Goal: Register for event/course

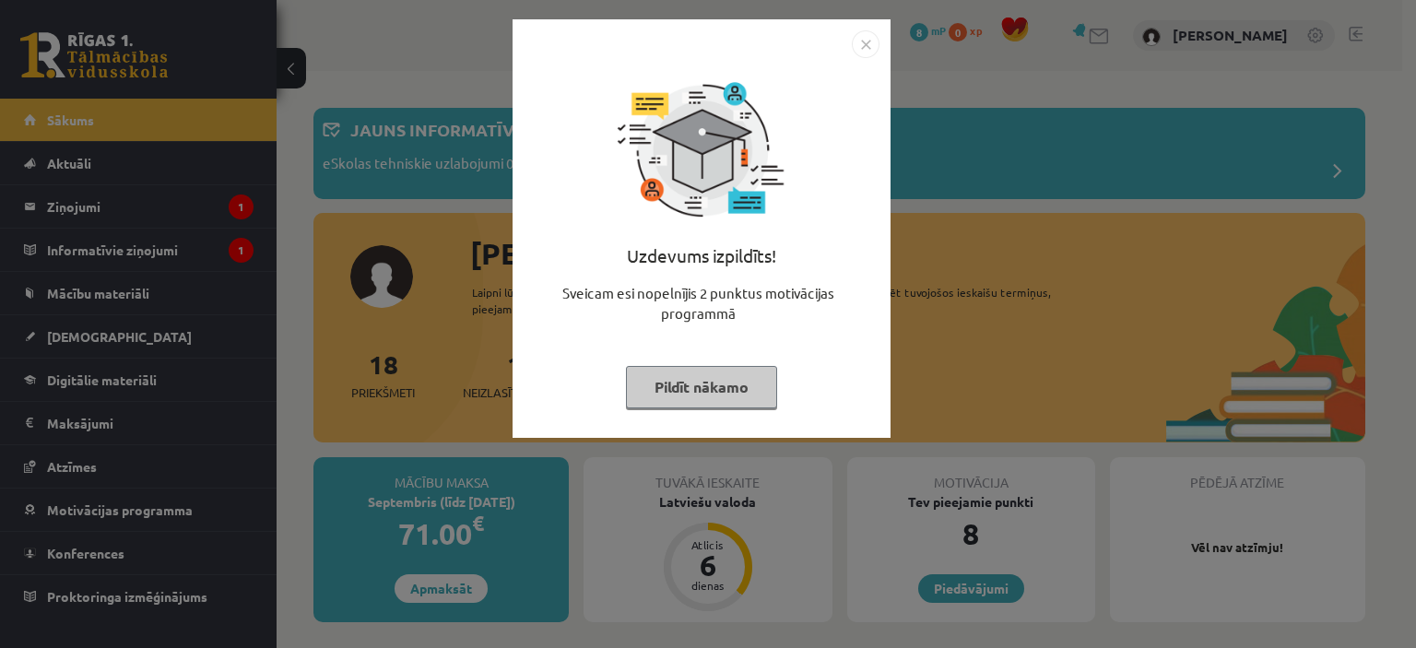
click at [162, 358] on div "Uzdevums izpildīts! Sveicam esi nopelnījis 2 punktus motivācijas programmā Pild…" at bounding box center [708, 324] width 1416 height 648
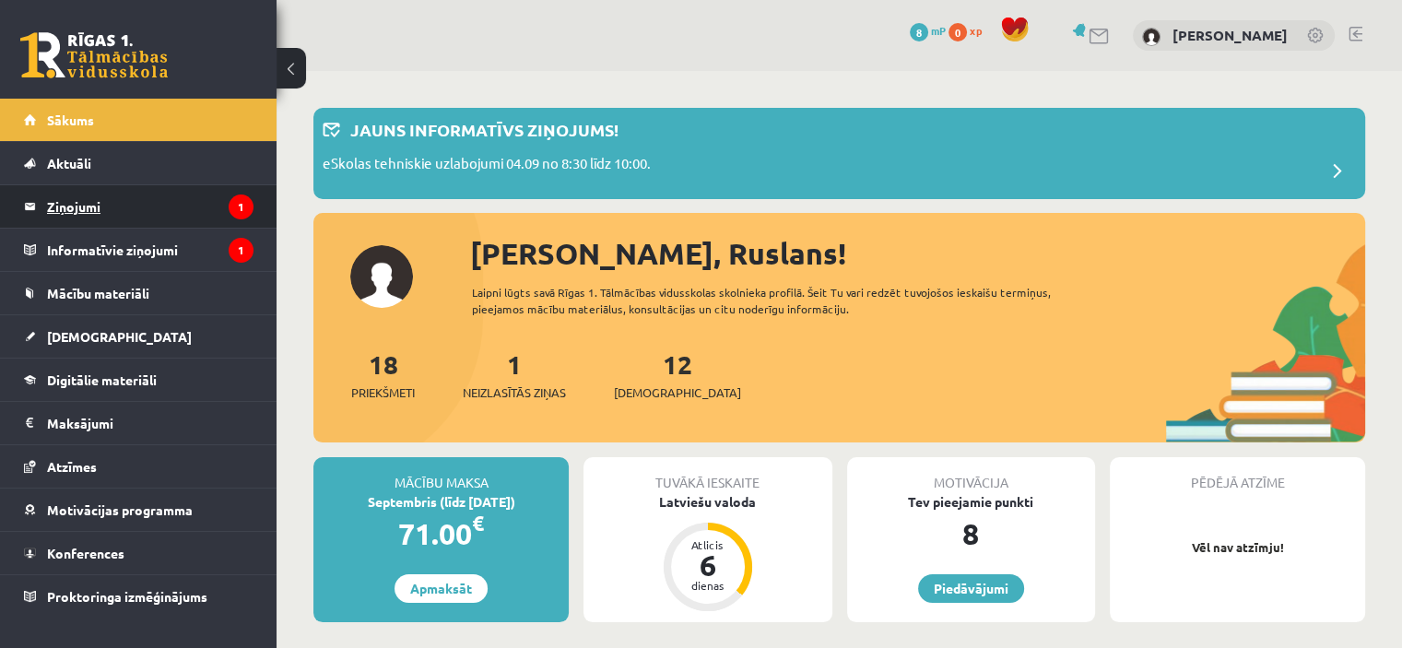
click at [168, 198] on legend "Ziņojumi 1" at bounding box center [150, 206] width 206 height 42
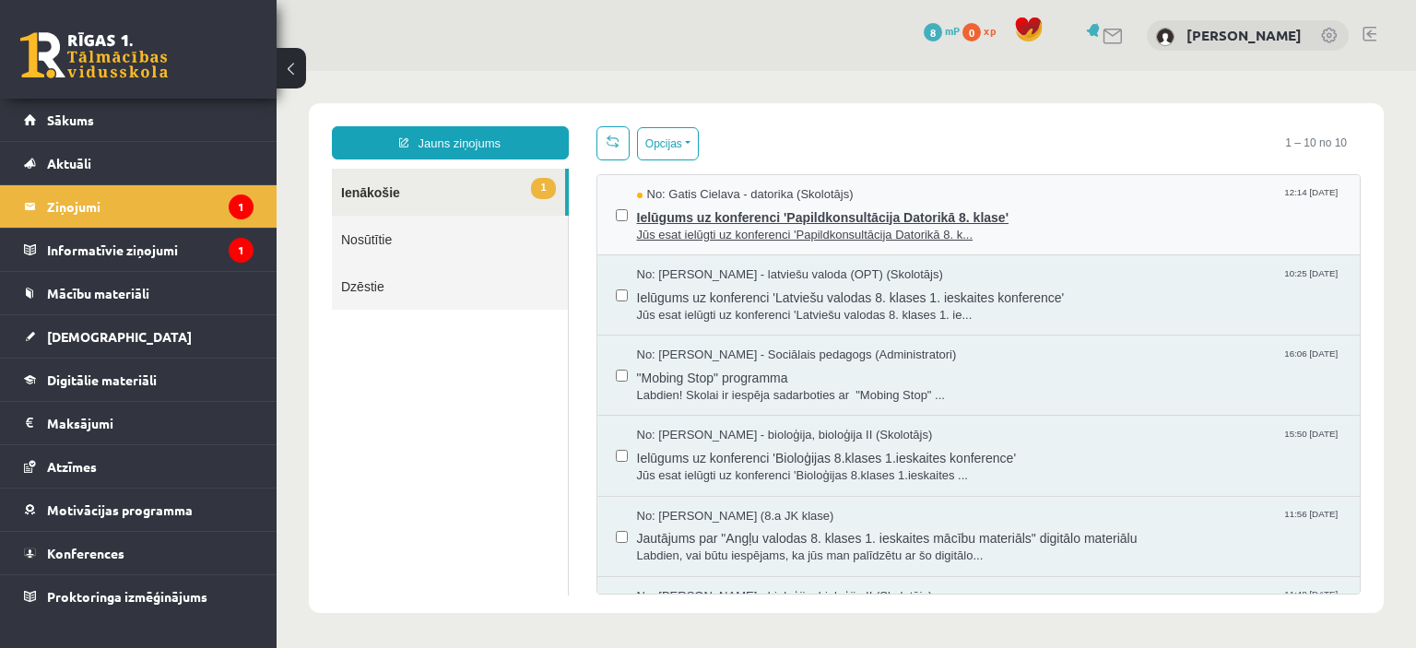
click at [779, 218] on span "Ielūgums uz konferenci 'Papildkonsultācija Datorikā 8. klase'" at bounding box center [989, 215] width 705 height 23
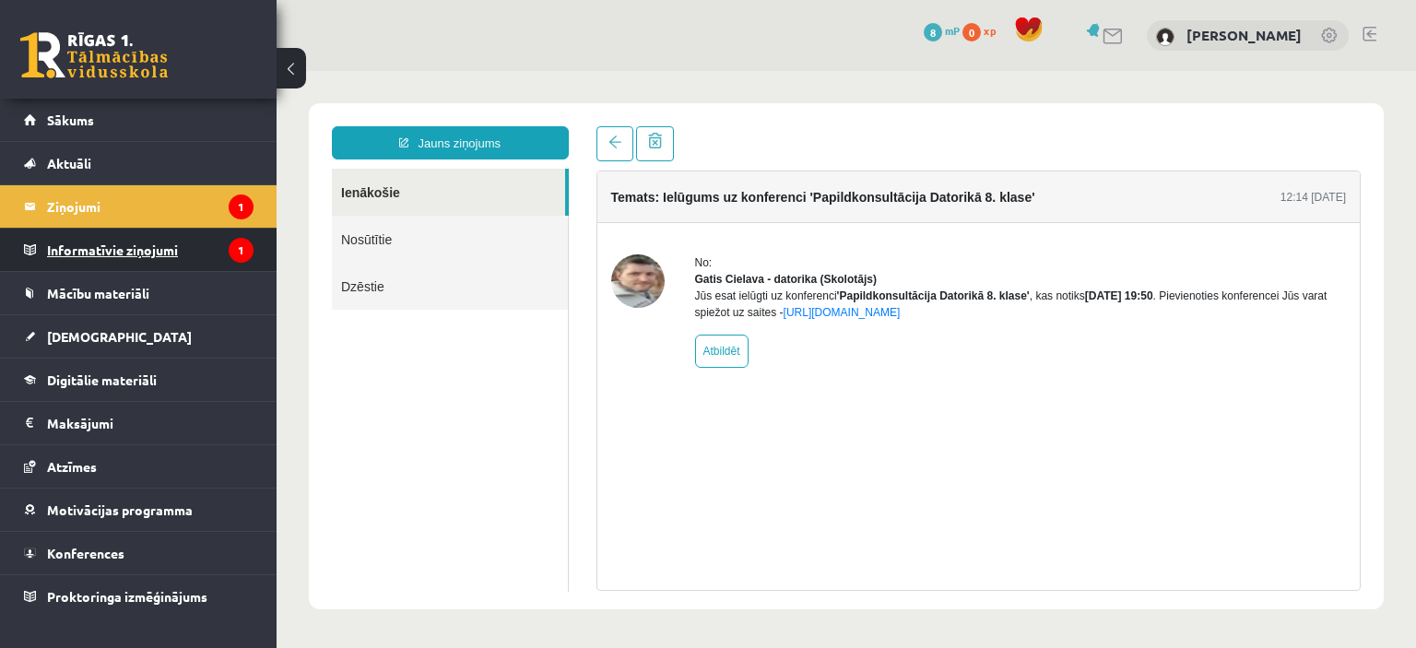
click at [98, 262] on legend "Informatīvie ziņojumi 1" at bounding box center [150, 250] width 206 height 42
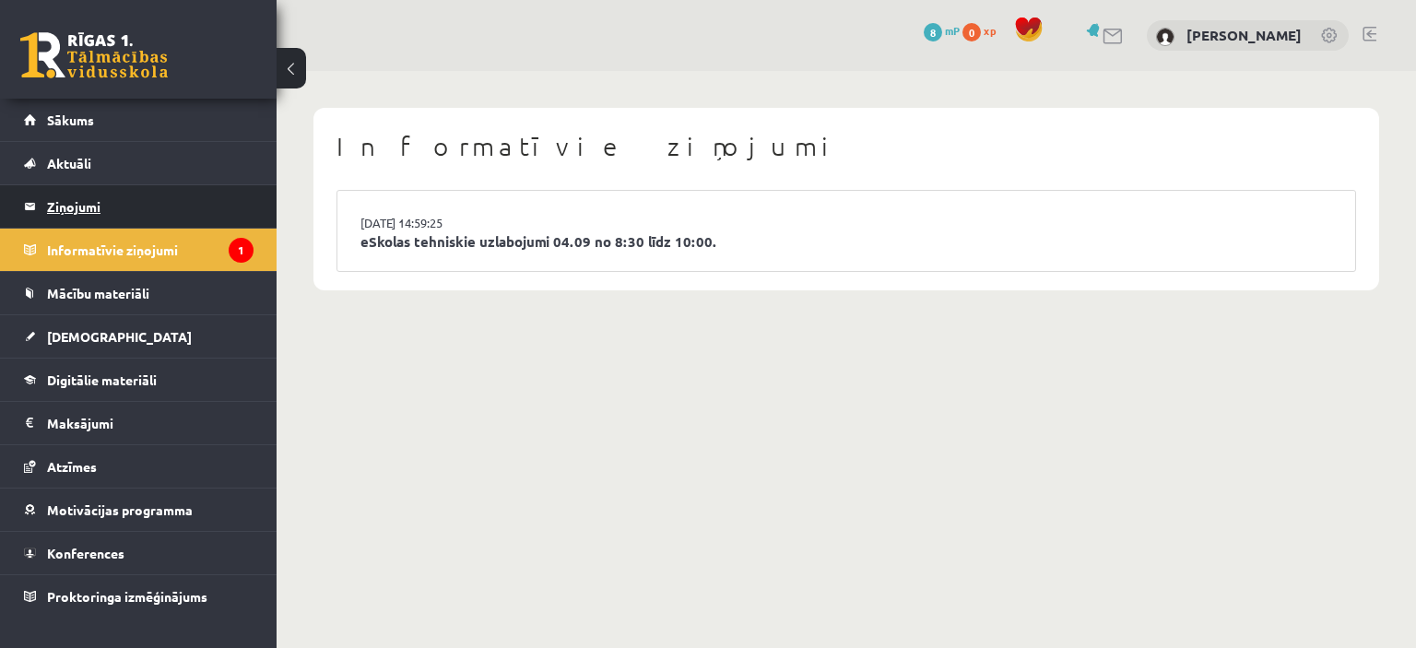
click at [155, 217] on legend "Ziņojumi 1" at bounding box center [150, 206] width 206 height 42
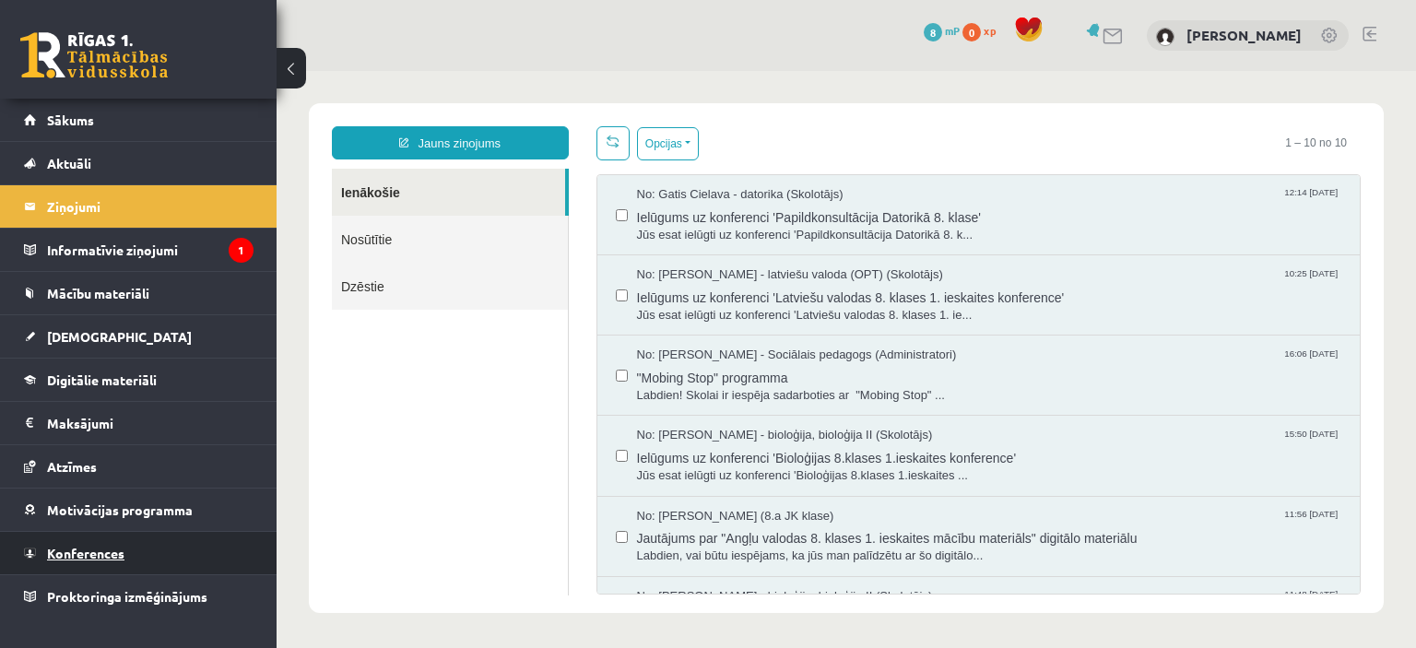
click at [143, 544] on link "Konferences" at bounding box center [139, 553] width 230 height 42
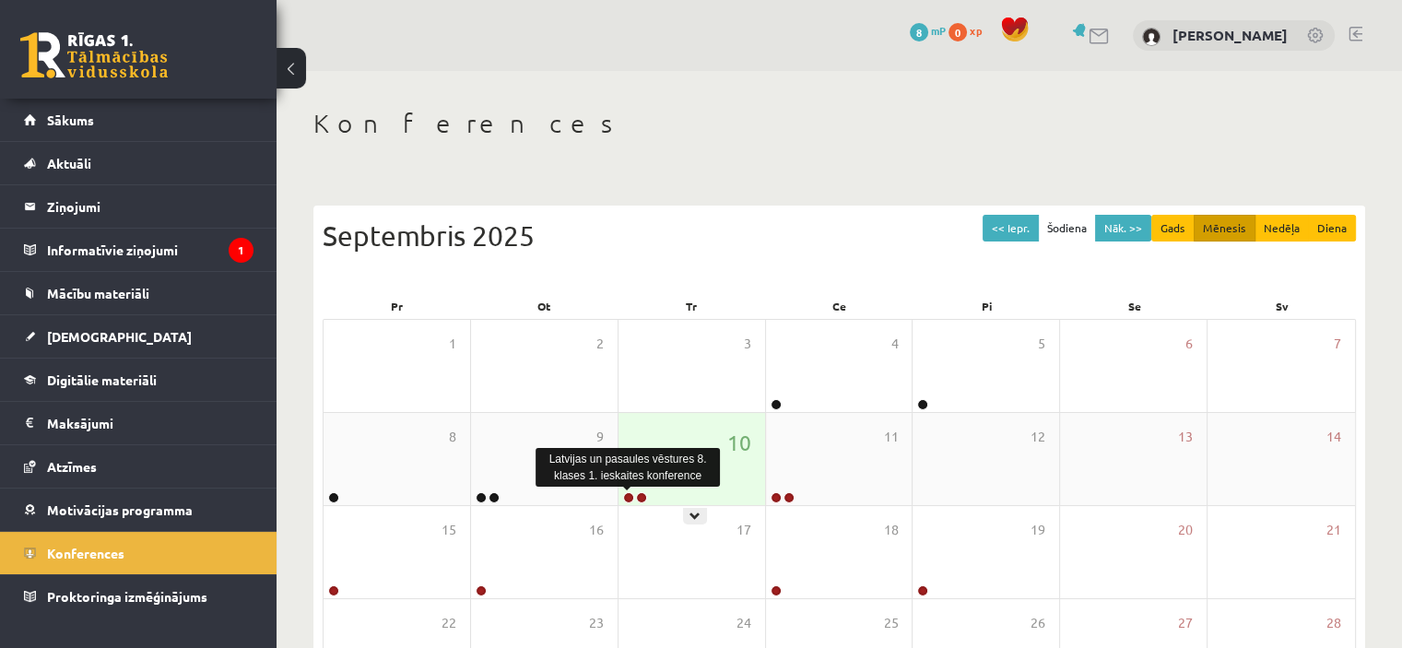
click at [629, 496] on link at bounding box center [628, 497] width 11 height 11
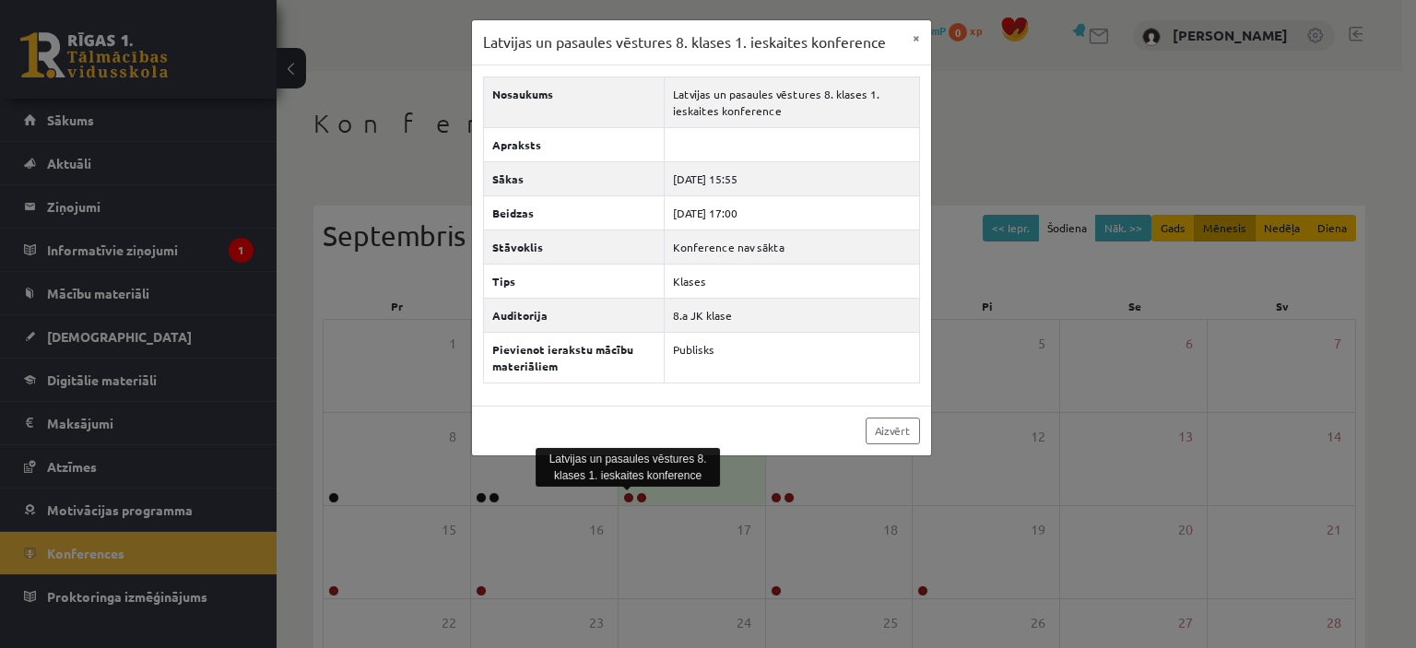
click at [642, 496] on div "Latvijas un pasaules vēstures 8. klases 1. ieskaites konference × Nosaukums Lat…" at bounding box center [708, 324] width 1416 height 648
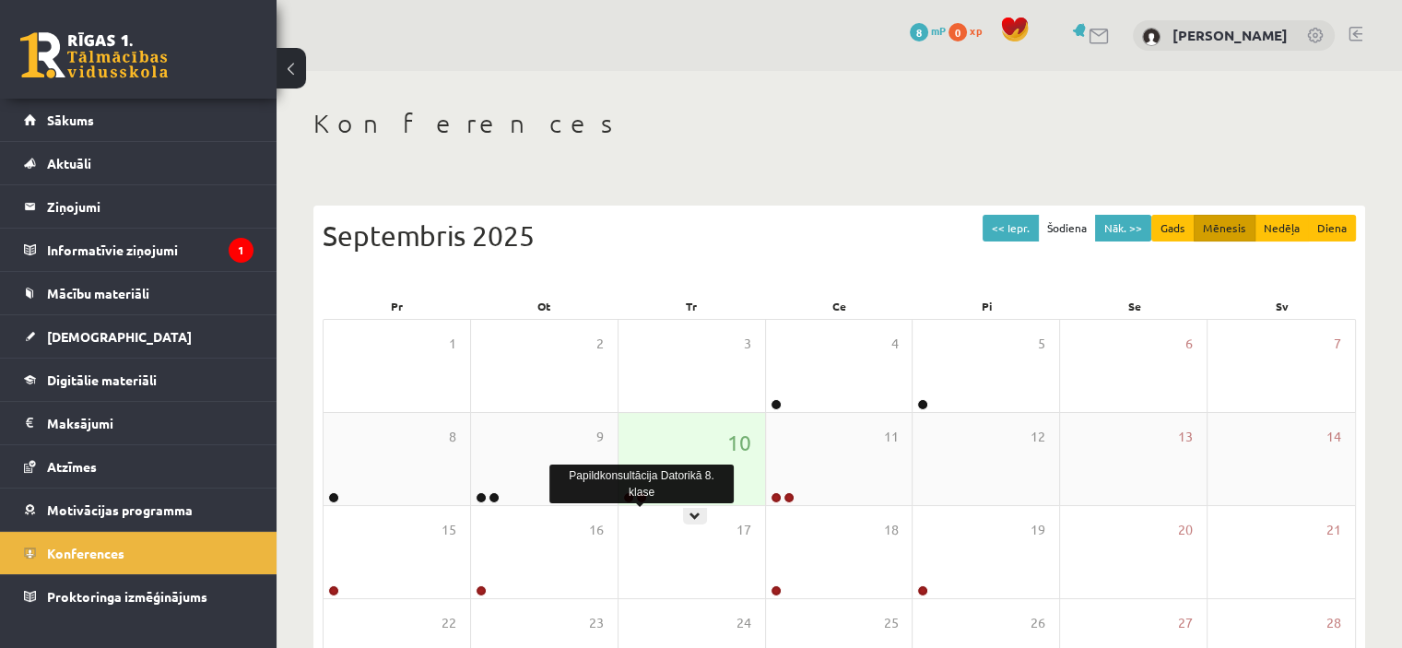
click at [638, 496] on link at bounding box center [641, 497] width 11 height 11
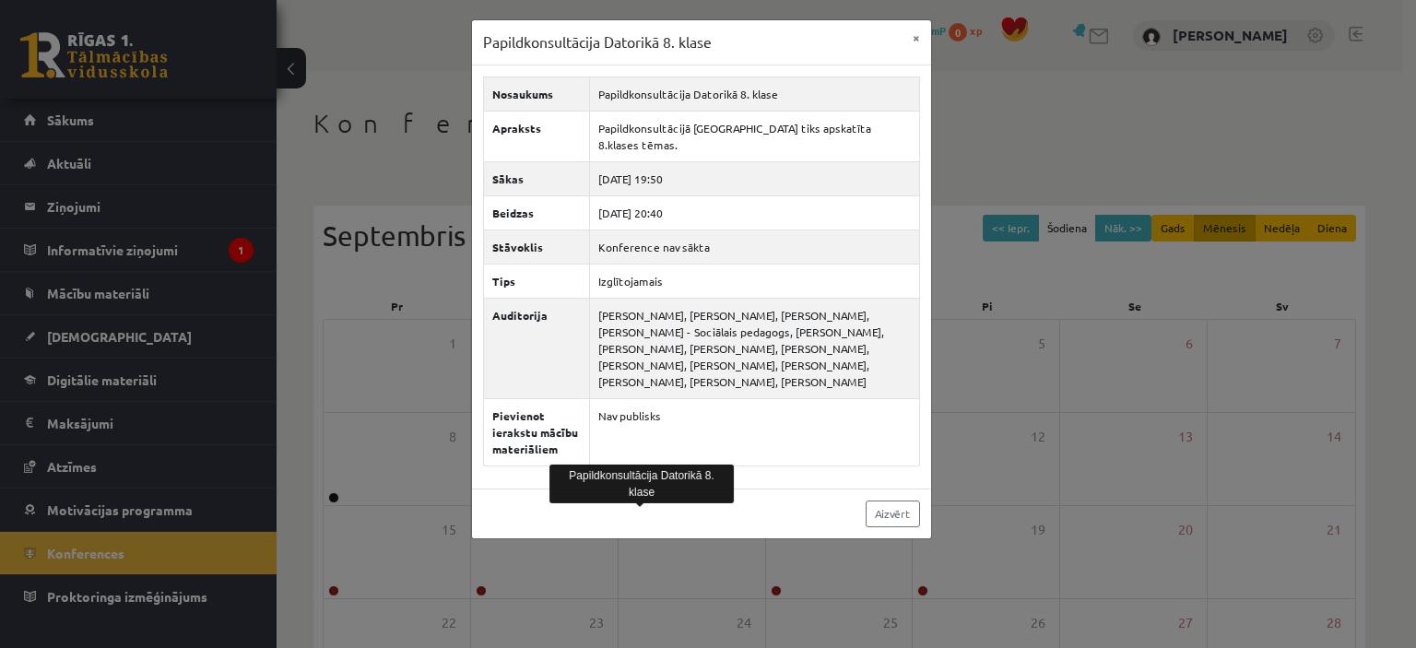
click at [973, 162] on div "Papildkonsultācija Datorikā 8. klase × Nosaukums Papildkonsultācija [GEOGRAPHIC…" at bounding box center [708, 324] width 1416 height 648
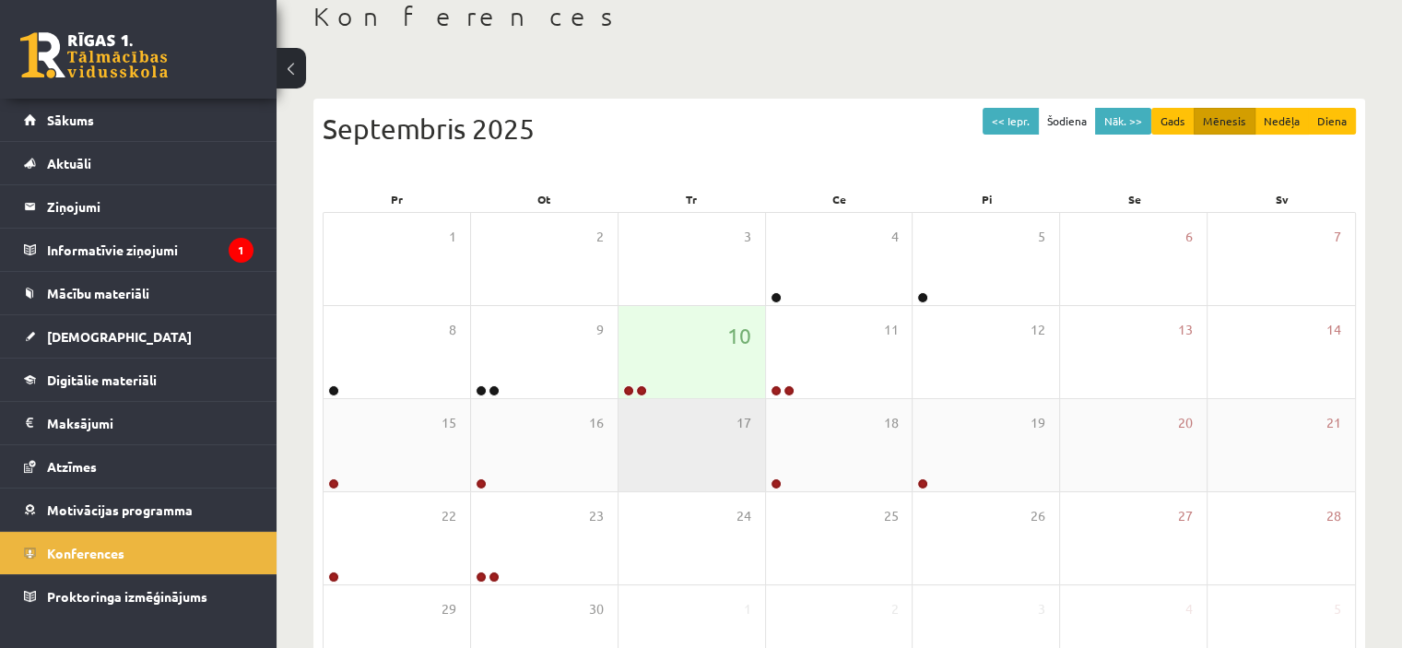
scroll to position [184, 0]
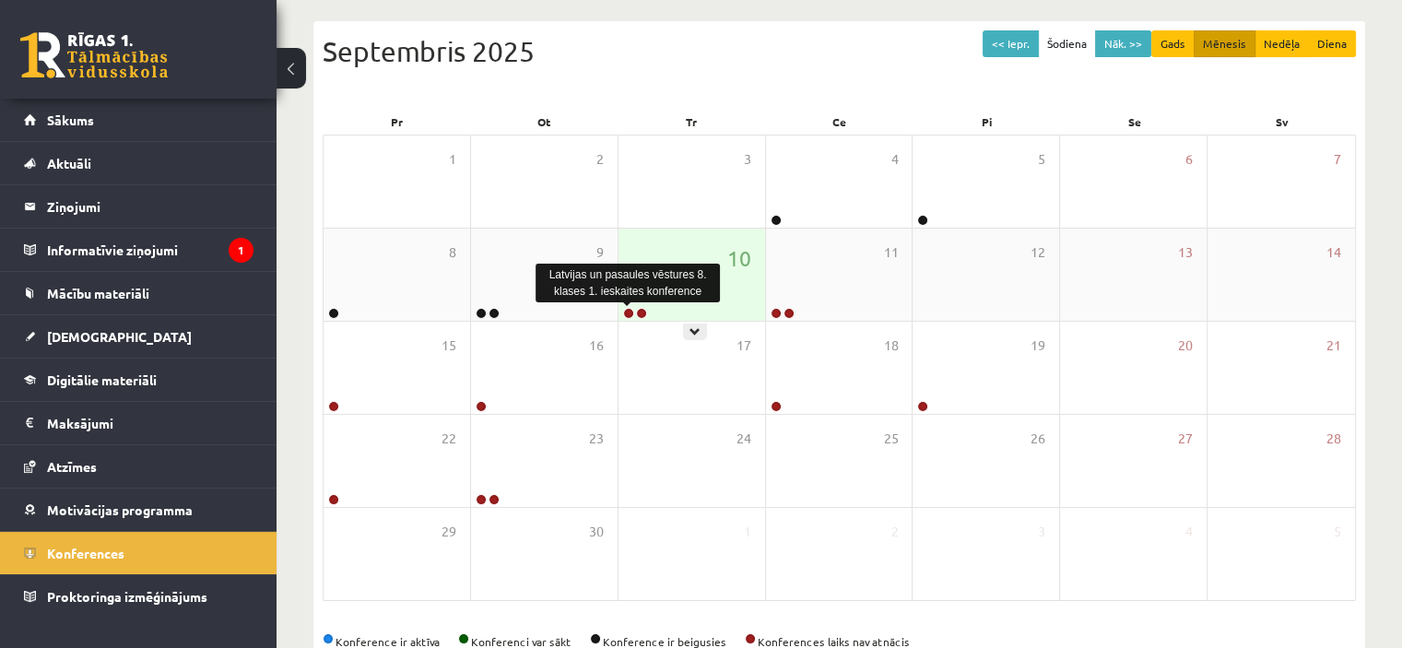
click at [631, 309] on link at bounding box center [628, 313] width 11 height 11
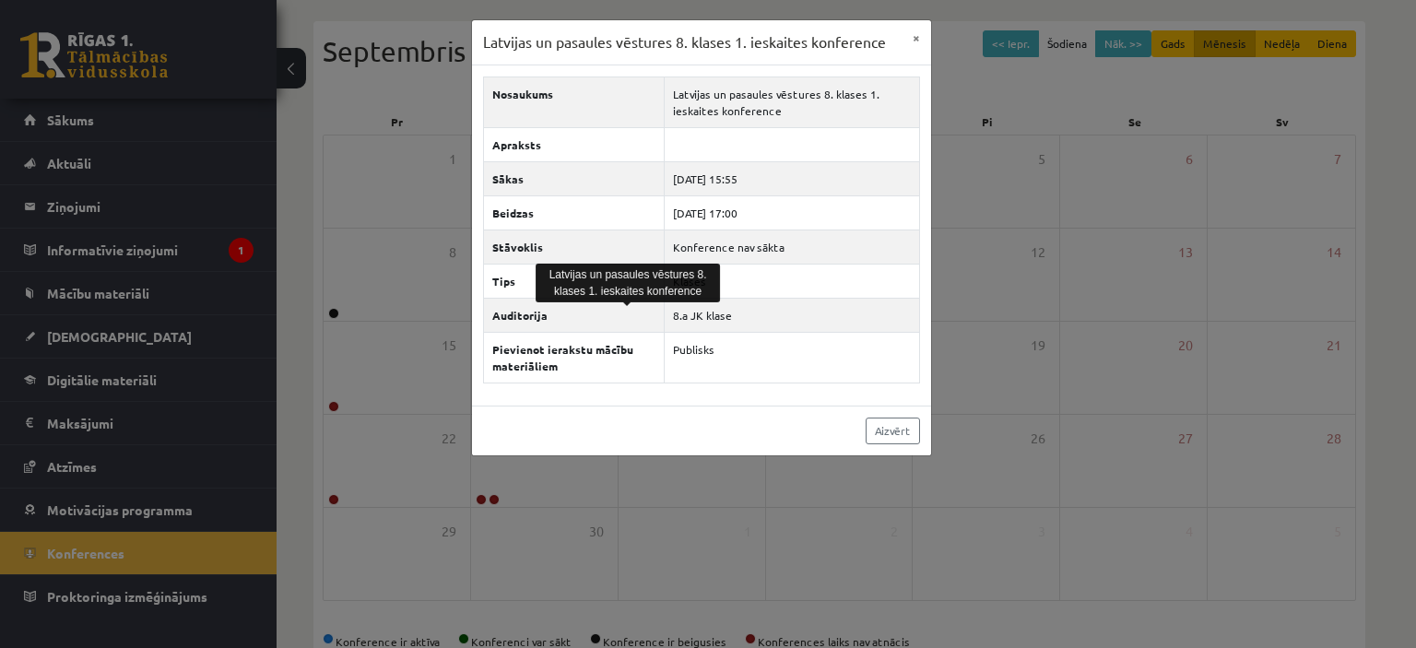
click at [959, 124] on div "Latvijas un pasaules vēstures 8. klases 1. ieskaites konference × Nosaukums Lat…" at bounding box center [708, 324] width 1416 height 648
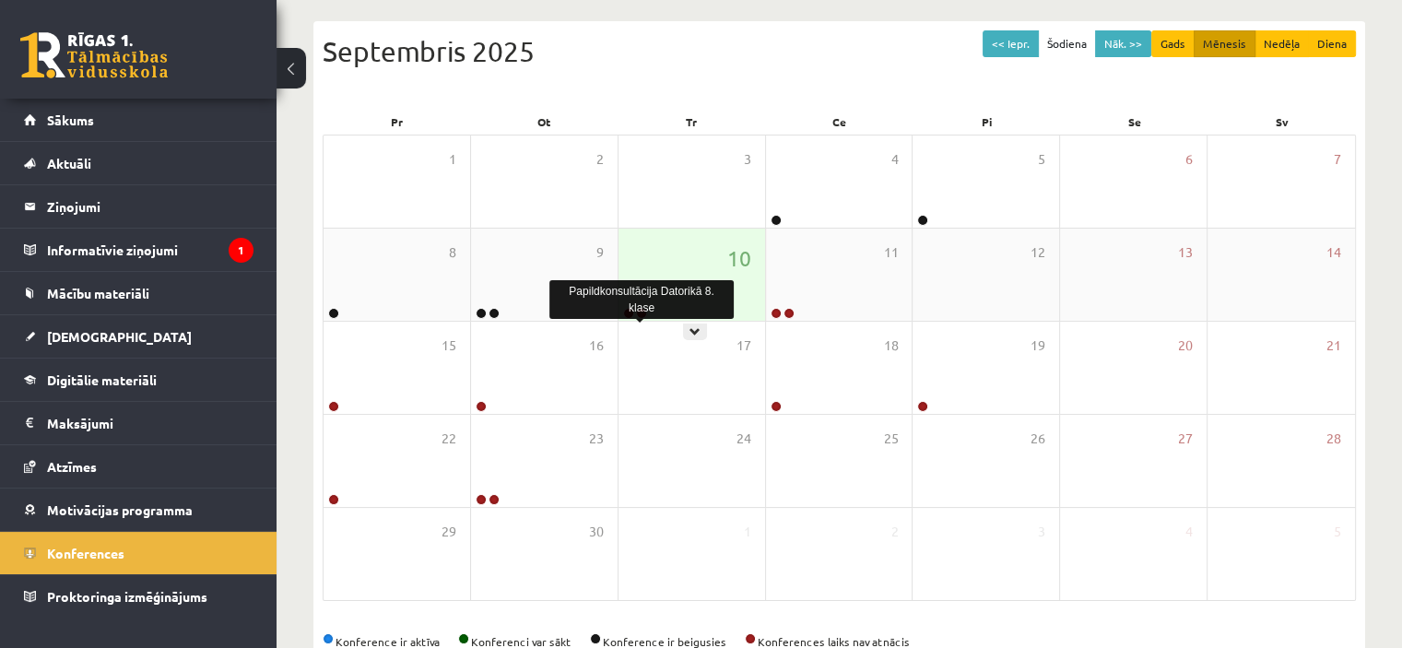
click at [642, 312] on link at bounding box center [641, 313] width 11 height 11
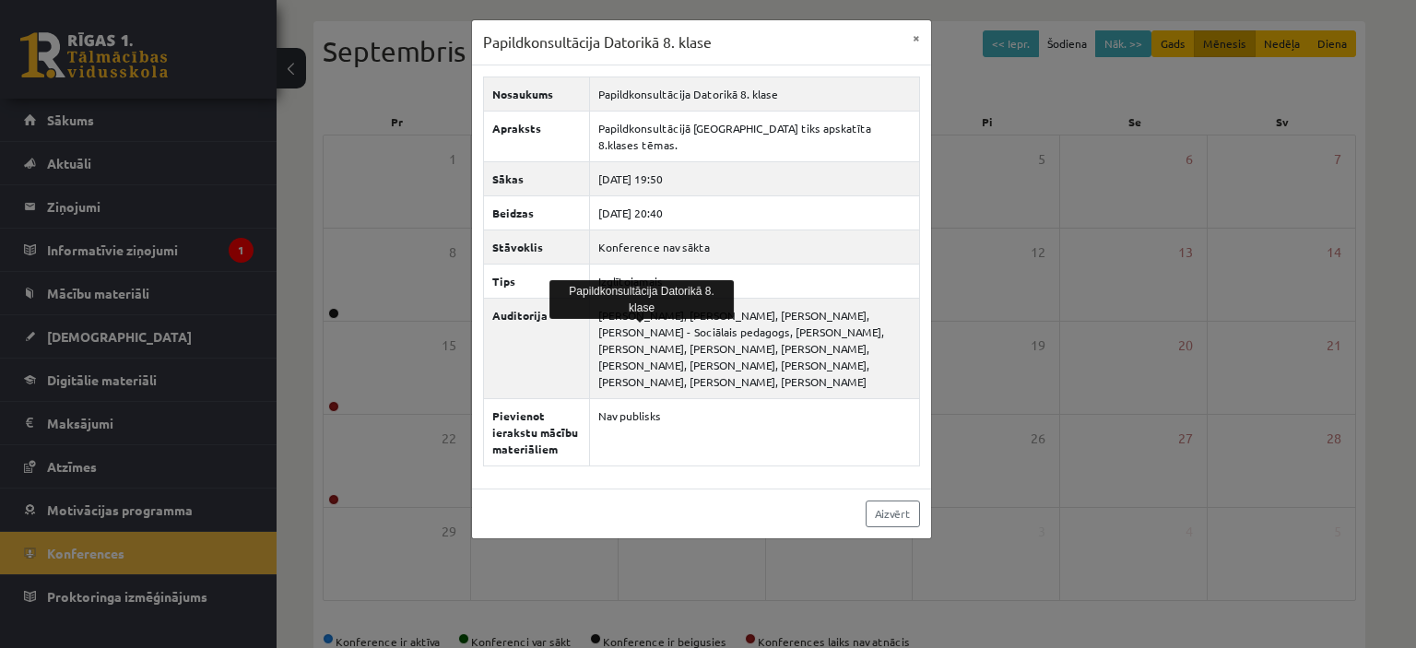
click at [993, 126] on div "Papildkonsultācija Datorikā 8. klase × Nosaukums Papildkonsultācija [GEOGRAPHIC…" at bounding box center [708, 324] width 1416 height 648
